Goal: Transaction & Acquisition: Purchase product/service

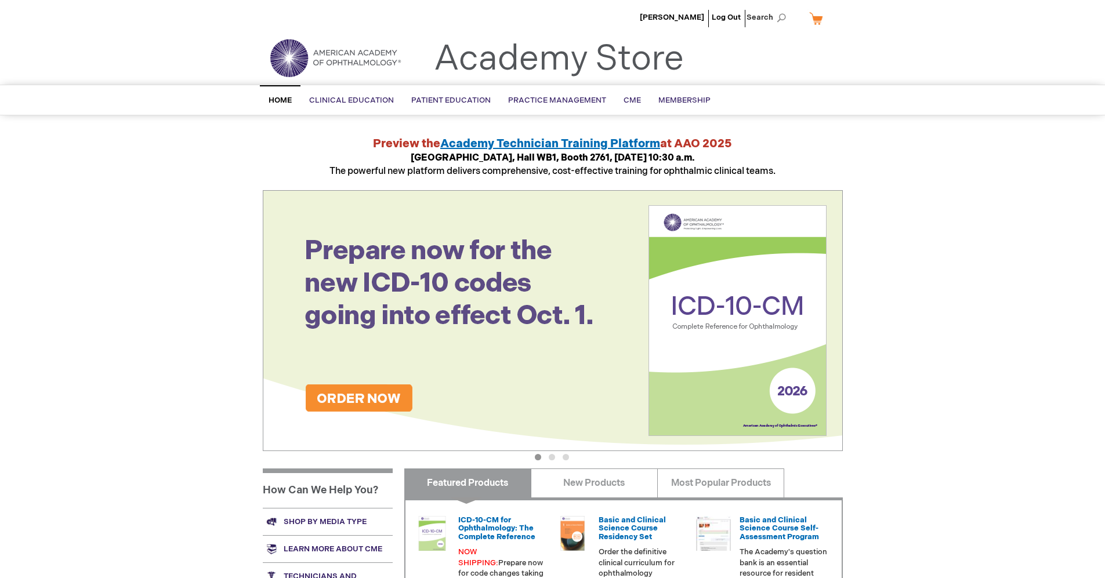
scroll to position [58, 0]
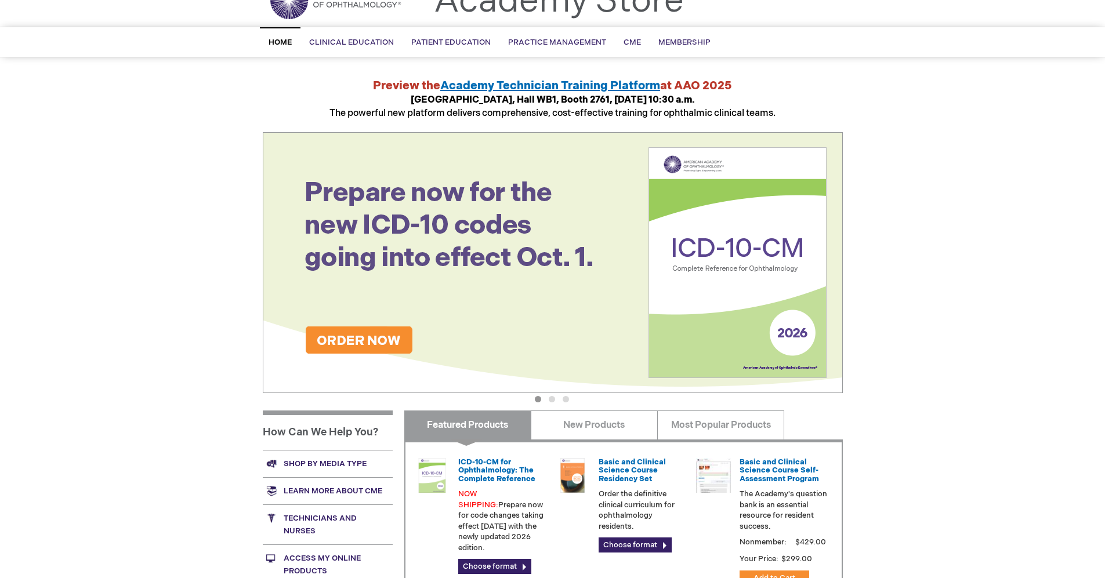
click at [351, 342] on img at bounding box center [553, 262] width 580 height 261
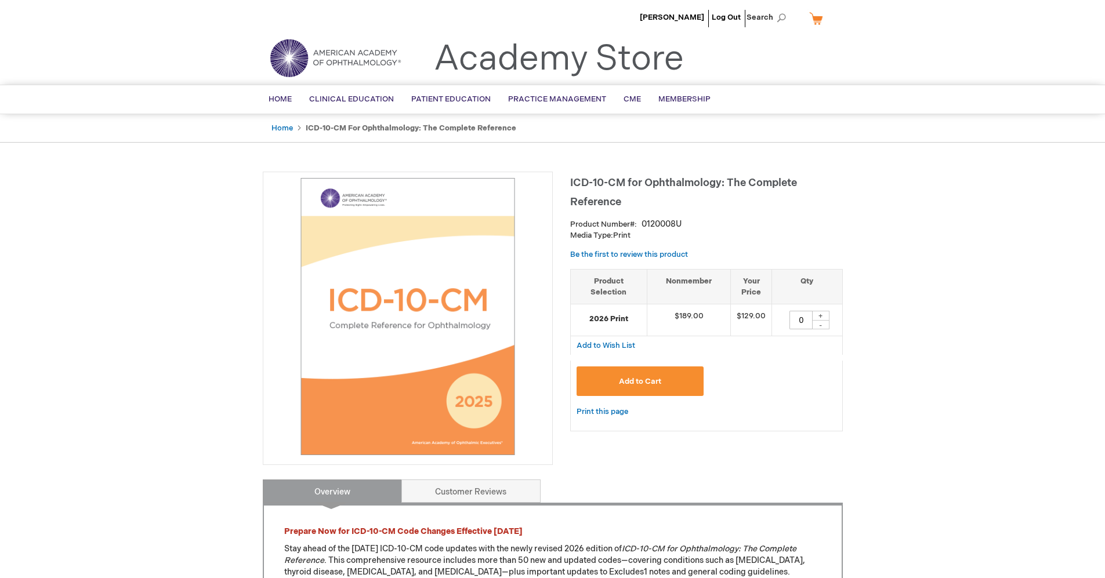
click at [663, 383] on button "Add to Cart" at bounding box center [640, 382] width 128 height 30
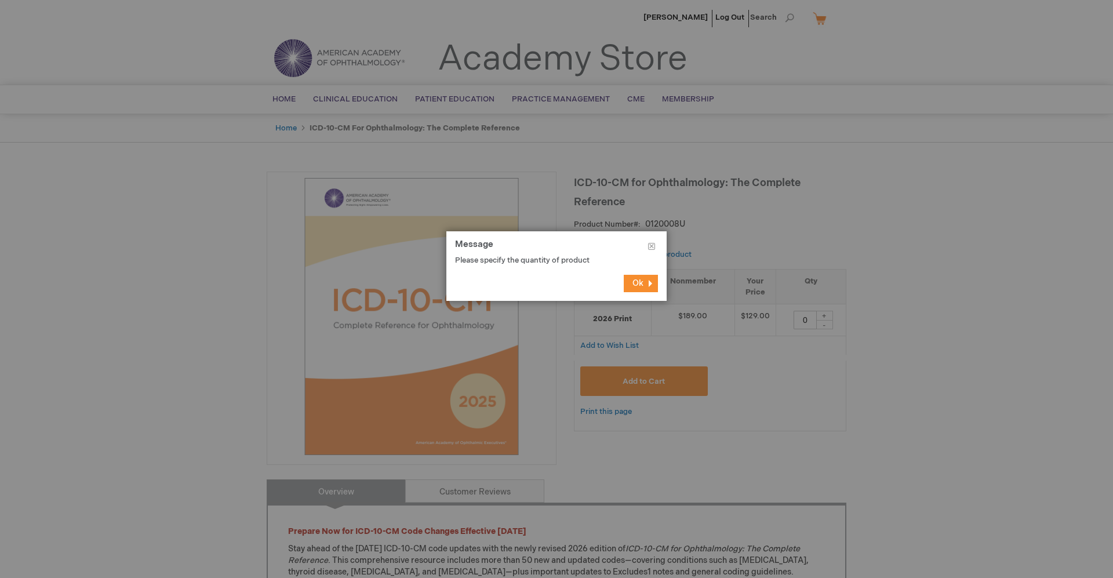
click at [643, 285] on span "Ok" at bounding box center [638, 283] width 11 height 10
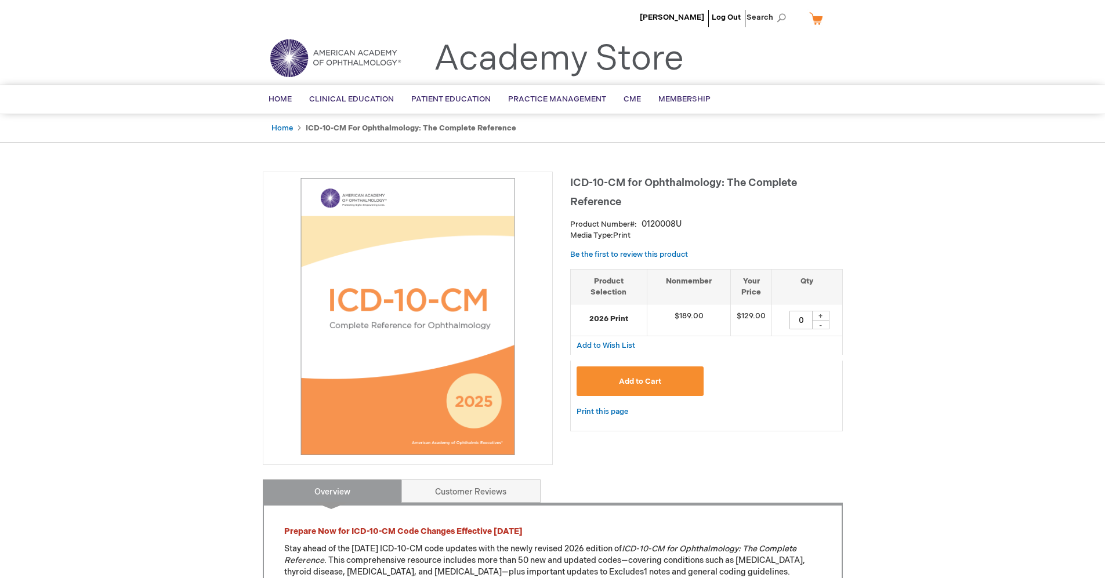
drag, startPoint x: 793, startPoint y: 321, endPoint x: 783, endPoint y: 321, distance: 9.3
click at [783, 321] on div "0 + -" at bounding box center [807, 320] width 58 height 19
type input "1"
click at [650, 382] on span "Add to Cart" at bounding box center [640, 381] width 42 height 9
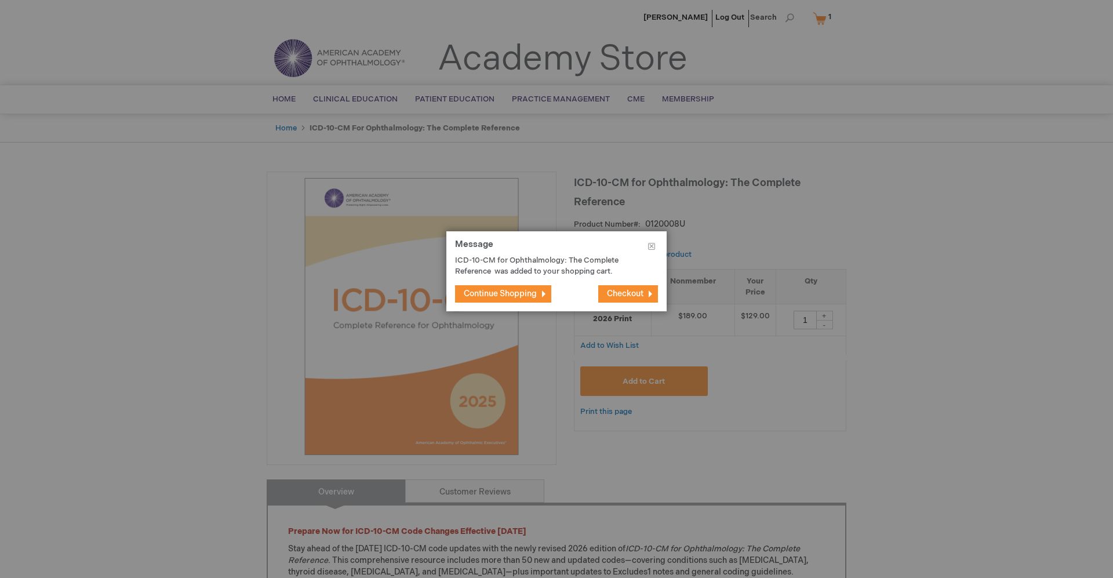
click at [530, 293] on span "Continue Shopping" at bounding box center [500, 294] width 73 height 10
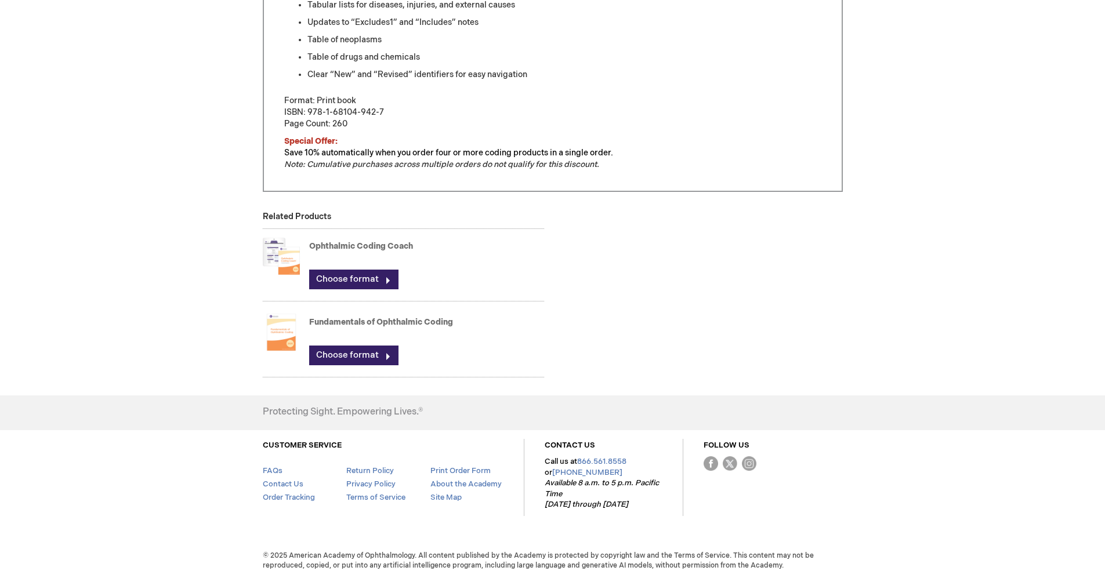
scroll to position [673, 0]
click at [279, 255] on img at bounding box center [281, 255] width 37 height 46
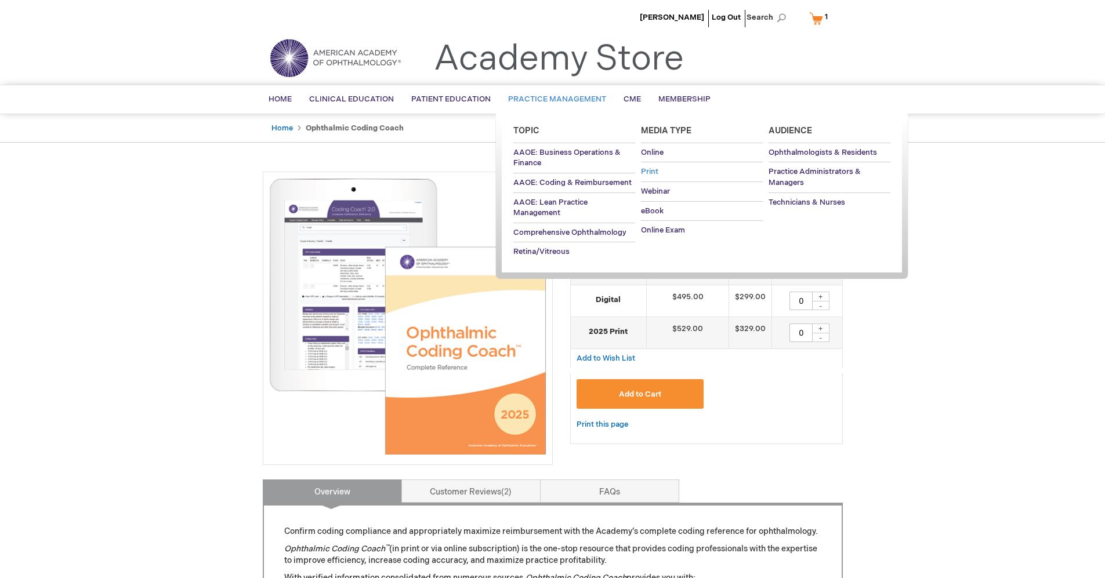
click at [649, 170] on span "Print" at bounding box center [649, 171] width 17 height 9
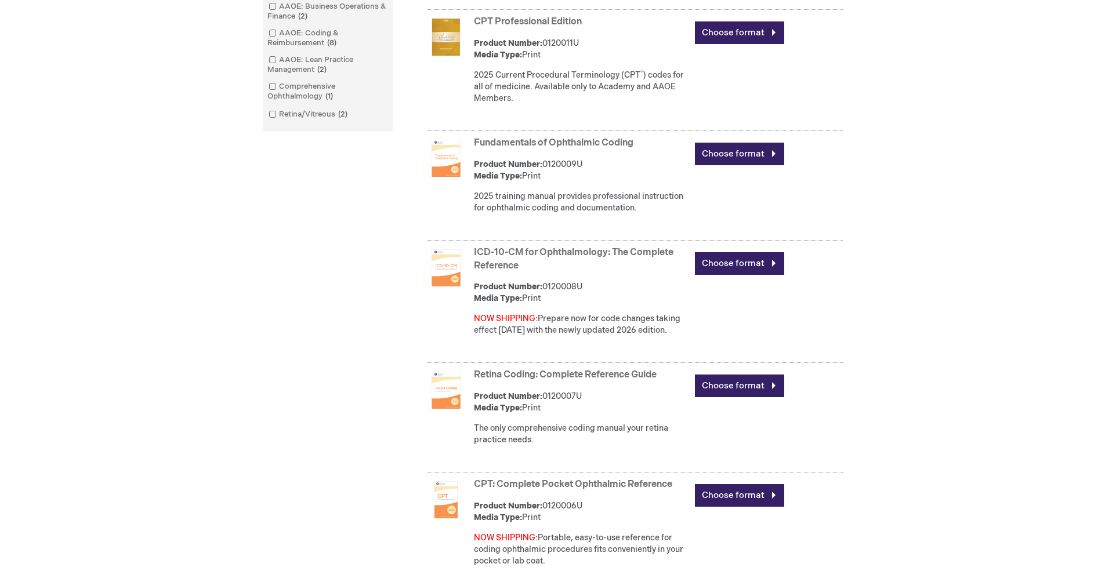
scroll to position [580, 0]
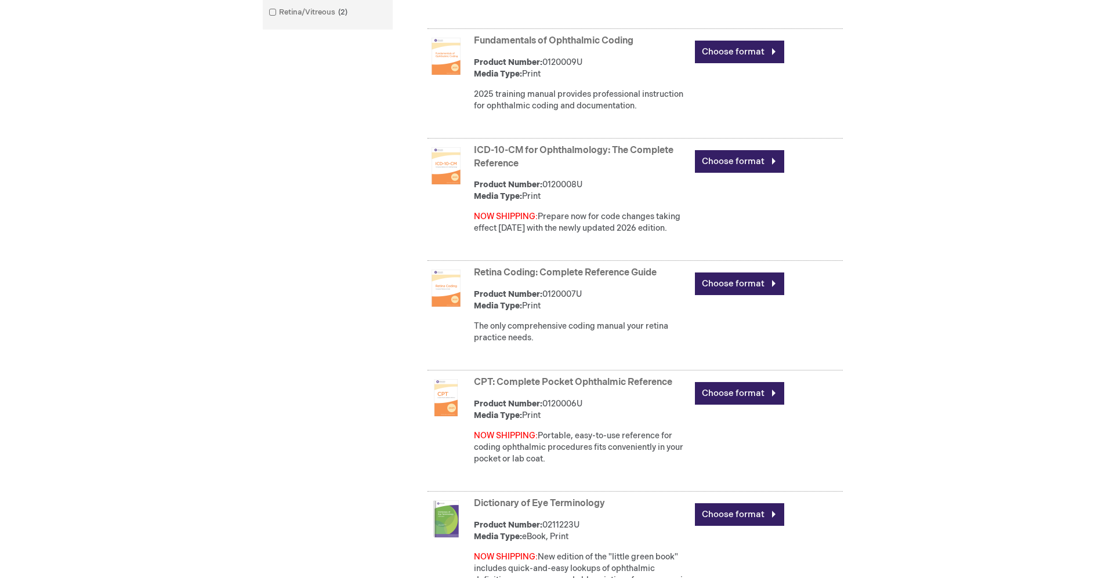
click at [449, 292] on img at bounding box center [445, 288] width 37 height 37
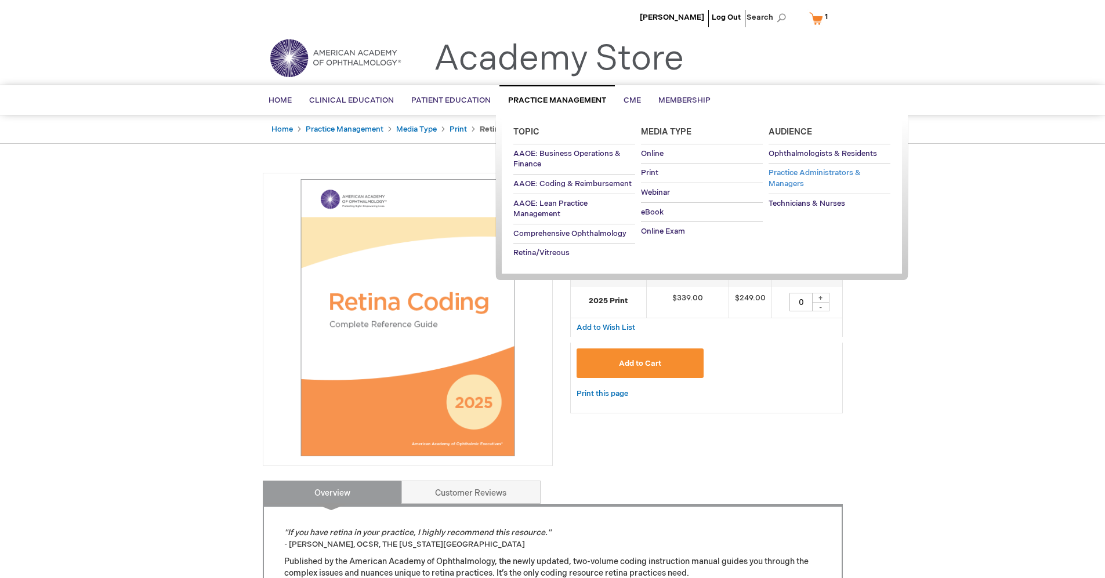
click at [797, 173] on span "Practice Administrators & Managers" at bounding box center [814, 178] width 92 height 20
